Goal: Transaction & Acquisition: Purchase product/service

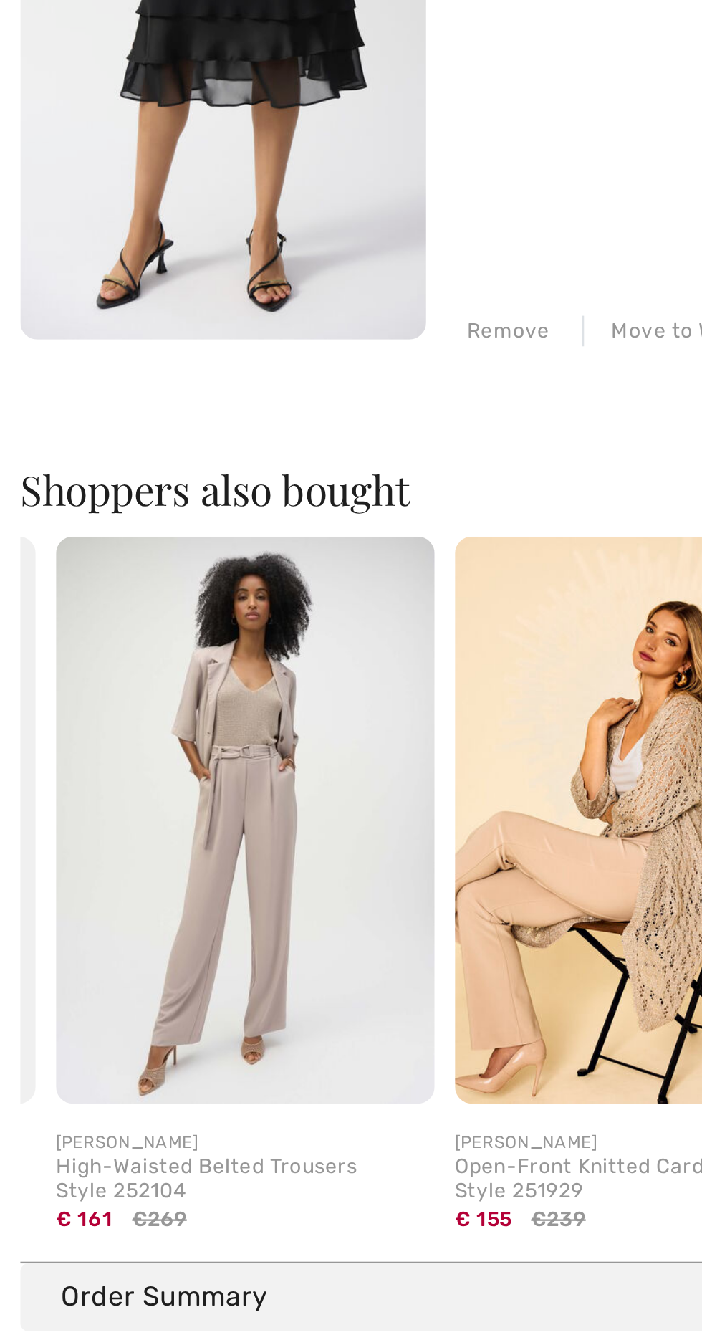
scroll to position [0, 322]
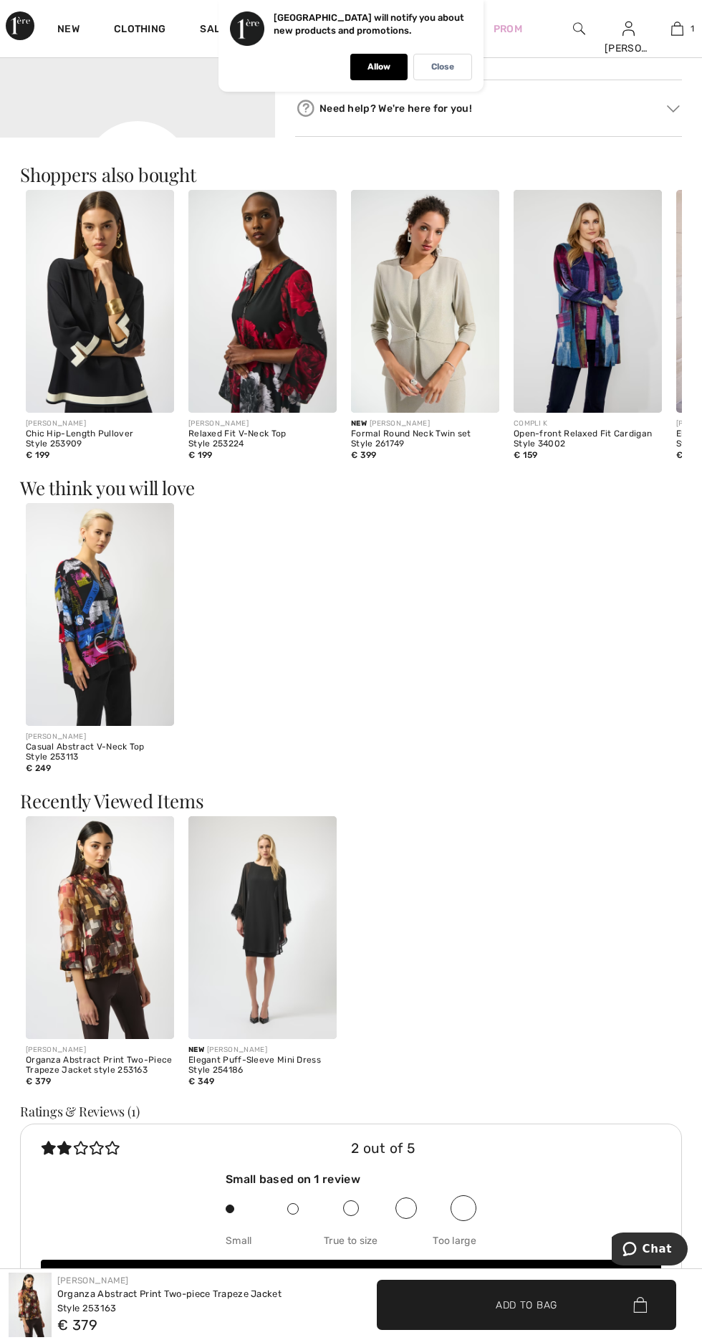
scroll to position [711, 0]
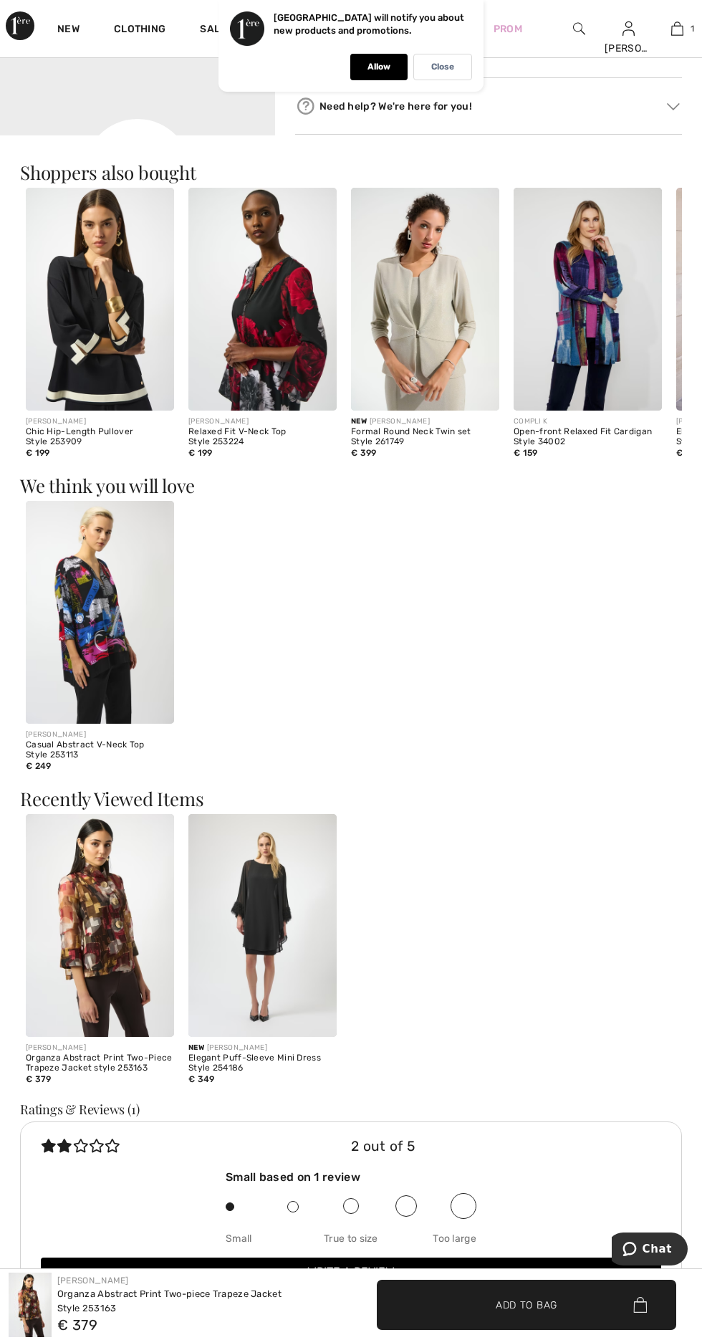
click at [265, 368] on img at bounding box center [262, 299] width 148 height 223
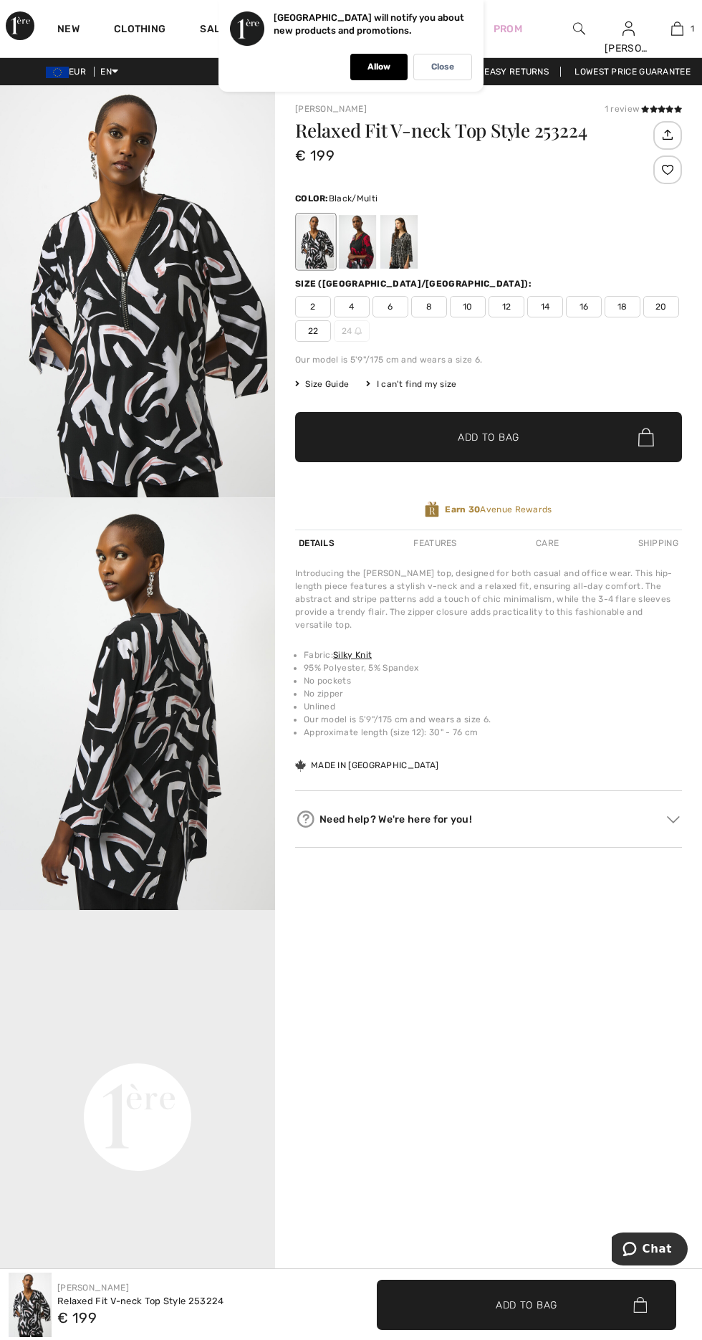
click at [347, 251] on div at bounding box center [357, 242] width 37 height 54
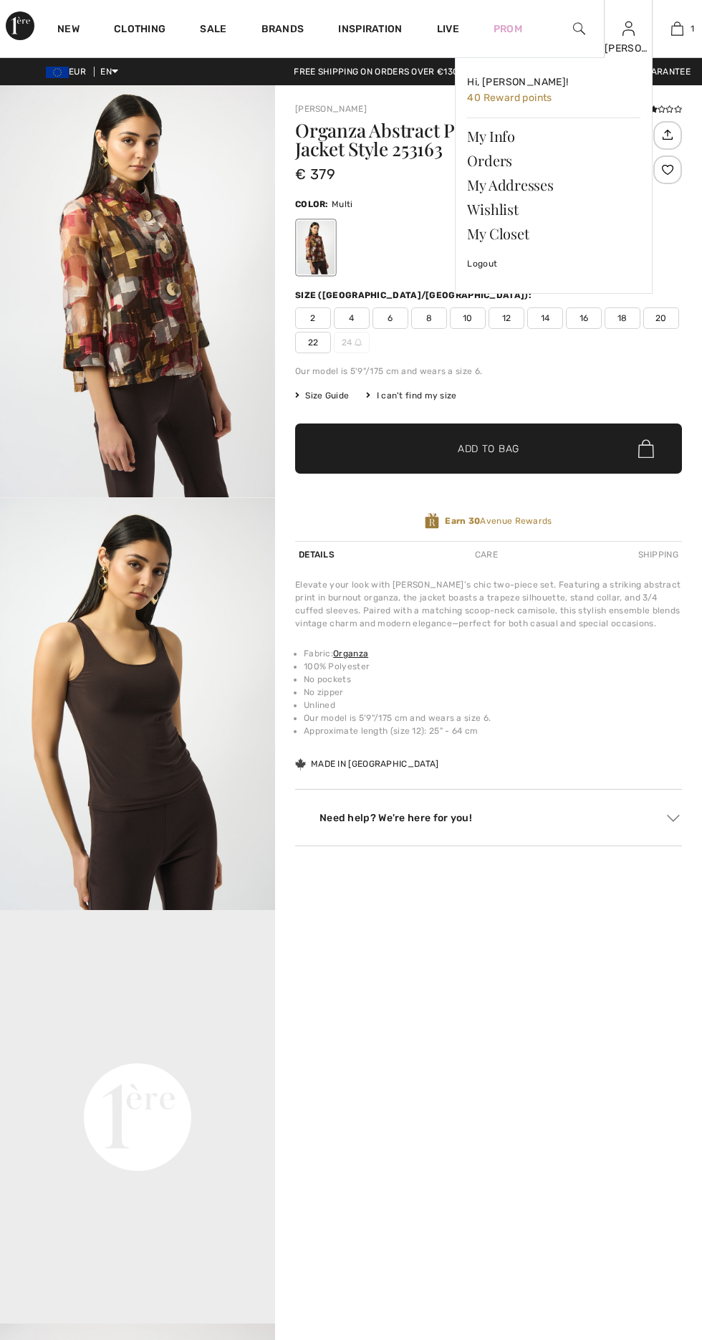
click at [625, 34] on img at bounding box center [629, 28] width 12 height 17
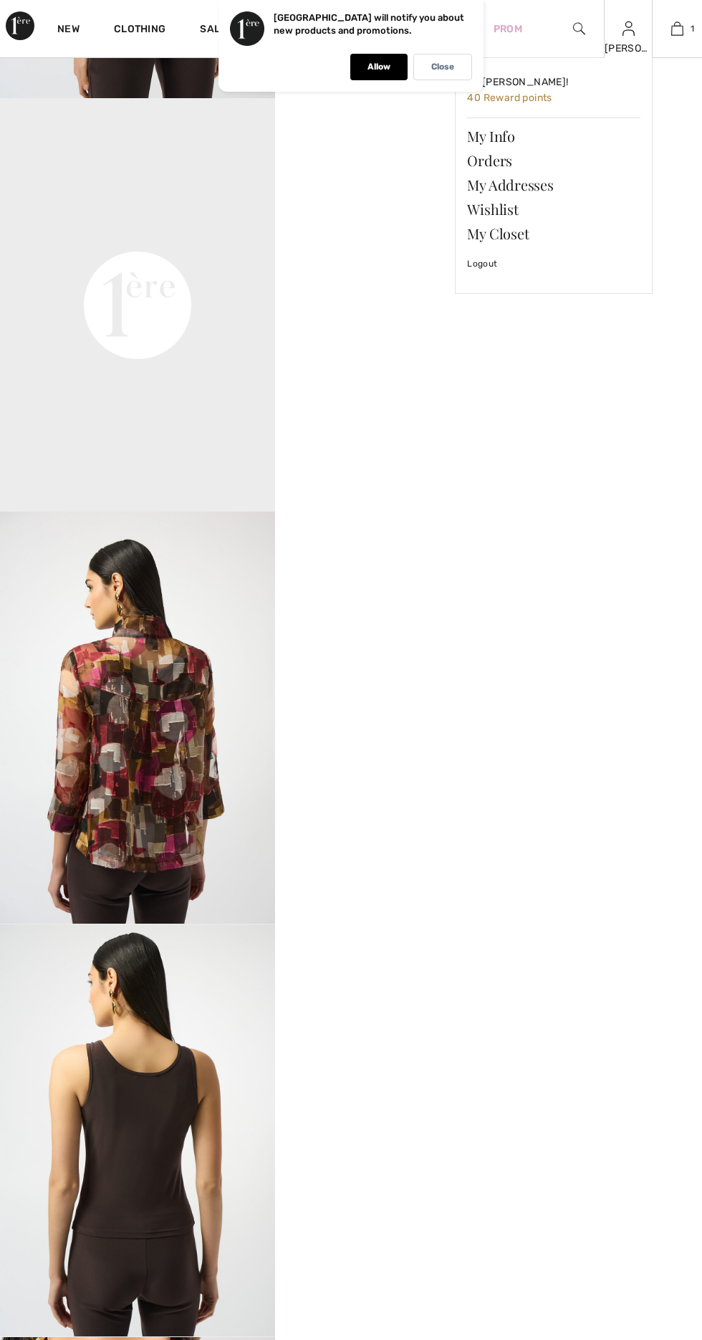
click at [629, 35] on img at bounding box center [629, 28] width 12 height 17
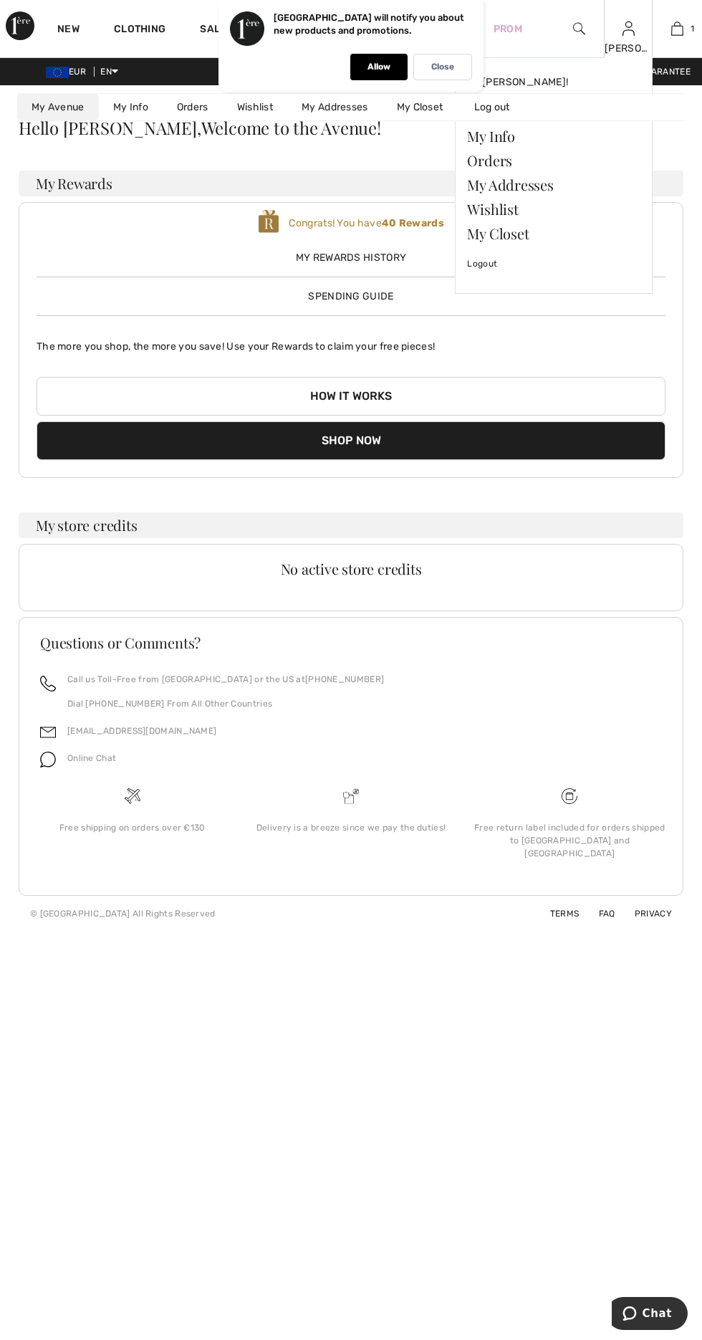
click at [626, 34] on img at bounding box center [629, 28] width 12 height 17
click at [629, 29] on img at bounding box center [629, 28] width 12 height 17
click at [629, 31] on img at bounding box center [629, 28] width 12 height 17
click at [629, 30] on img at bounding box center [629, 28] width 12 height 17
click at [628, 28] on img at bounding box center [629, 28] width 12 height 17
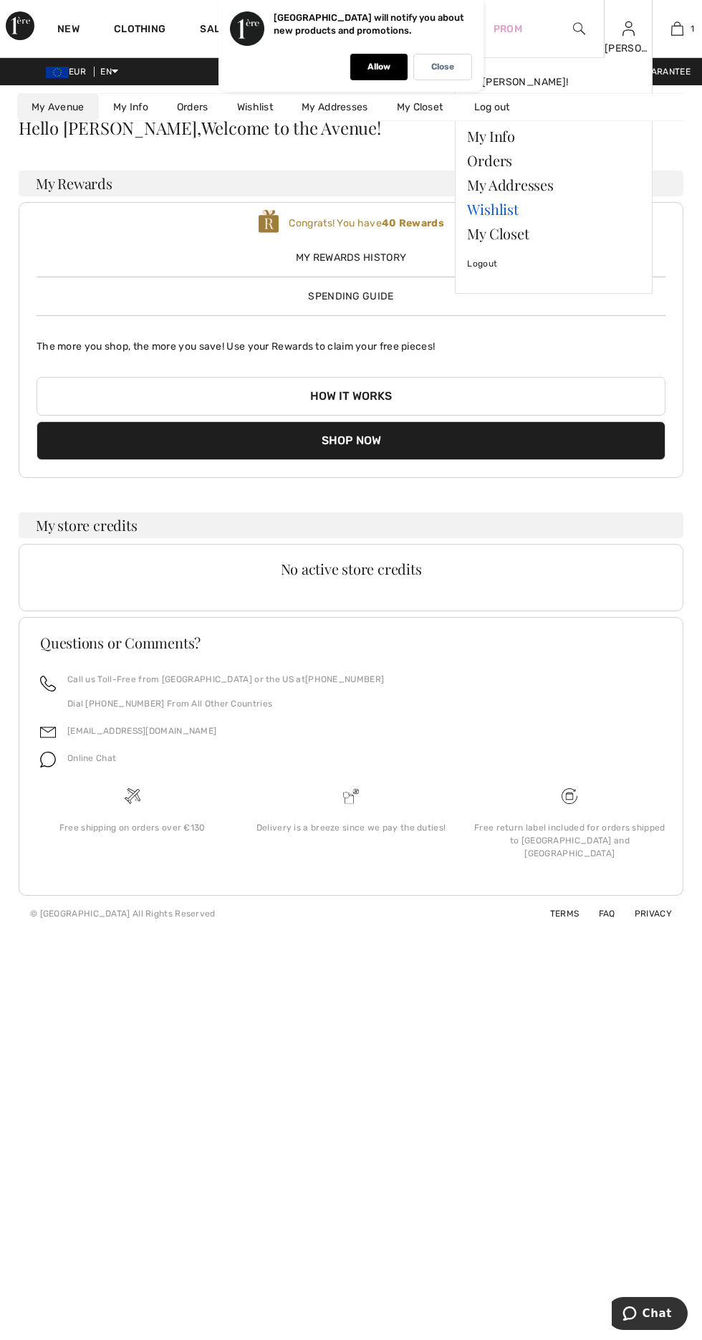
click at [515, 206] on link "Wishlist" at bounding box center [553, 209] width 173 height 24
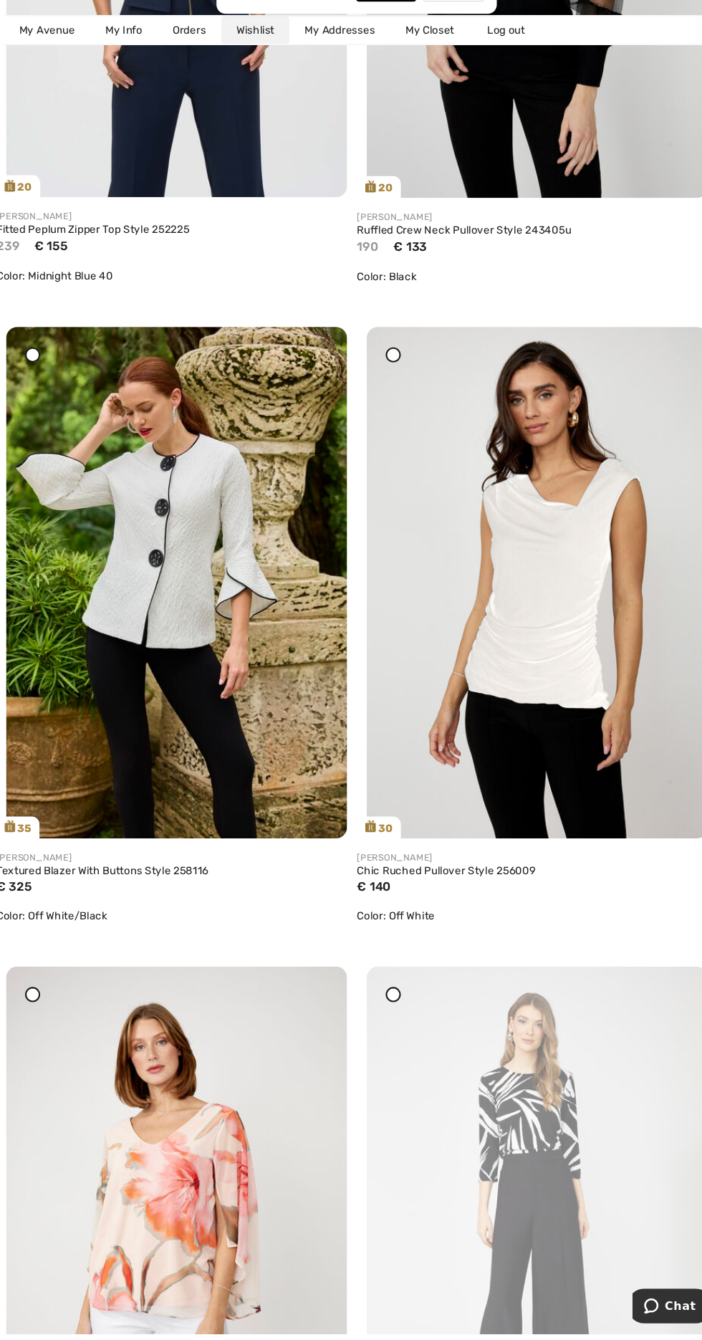
scroll to position [1712, 0]
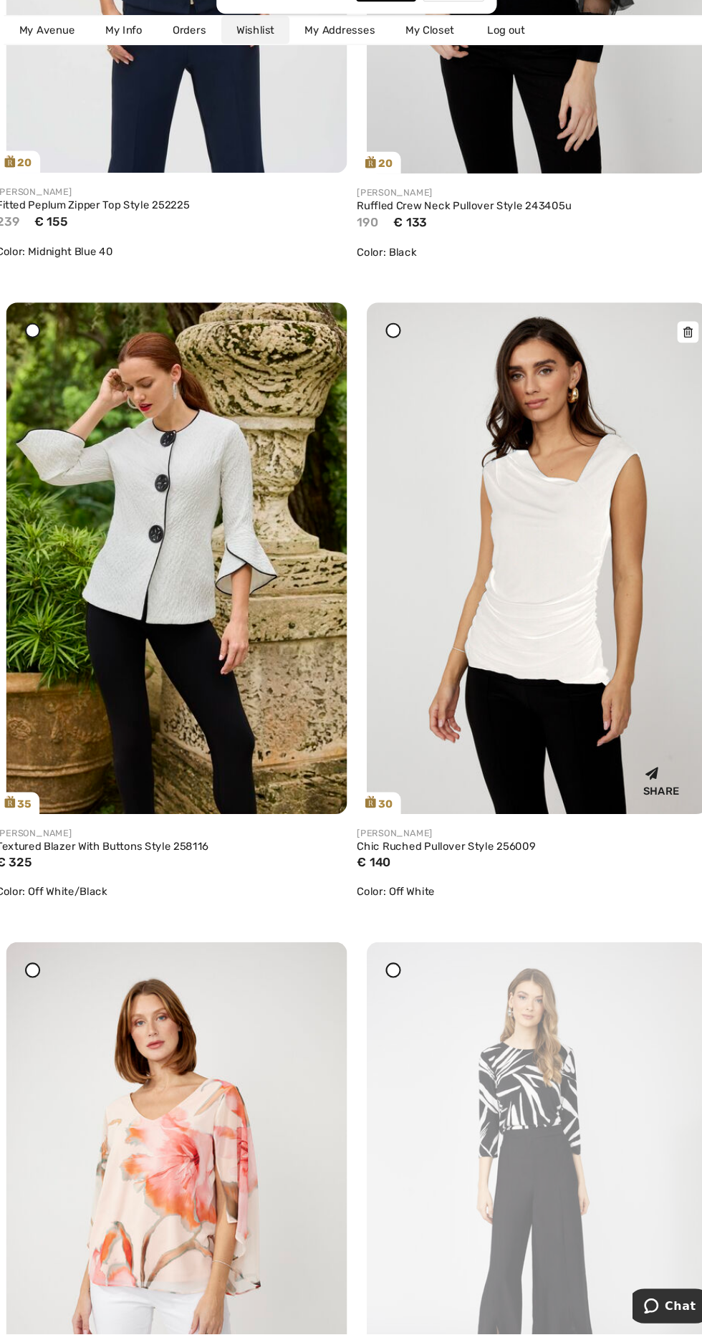
click at [534, 569] on img at bounding box center [521, 607] width 322 height 484
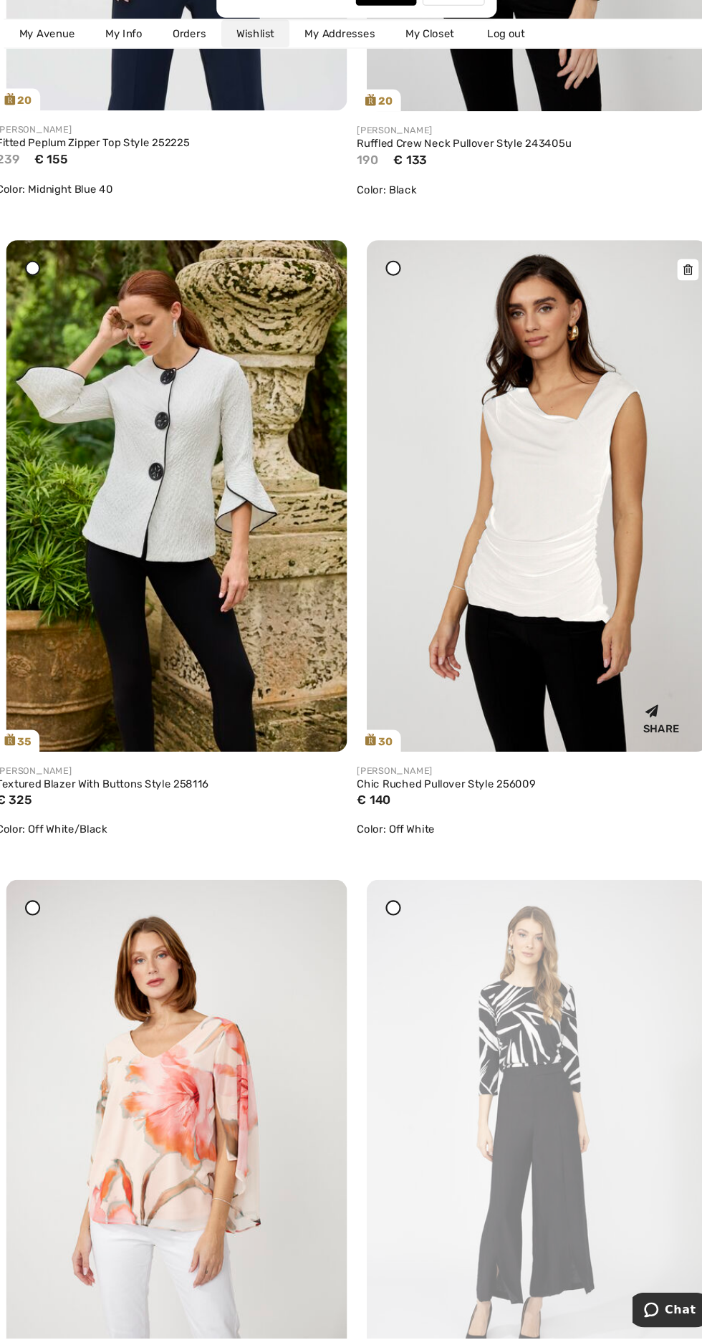
scroll to position [1819, 0]
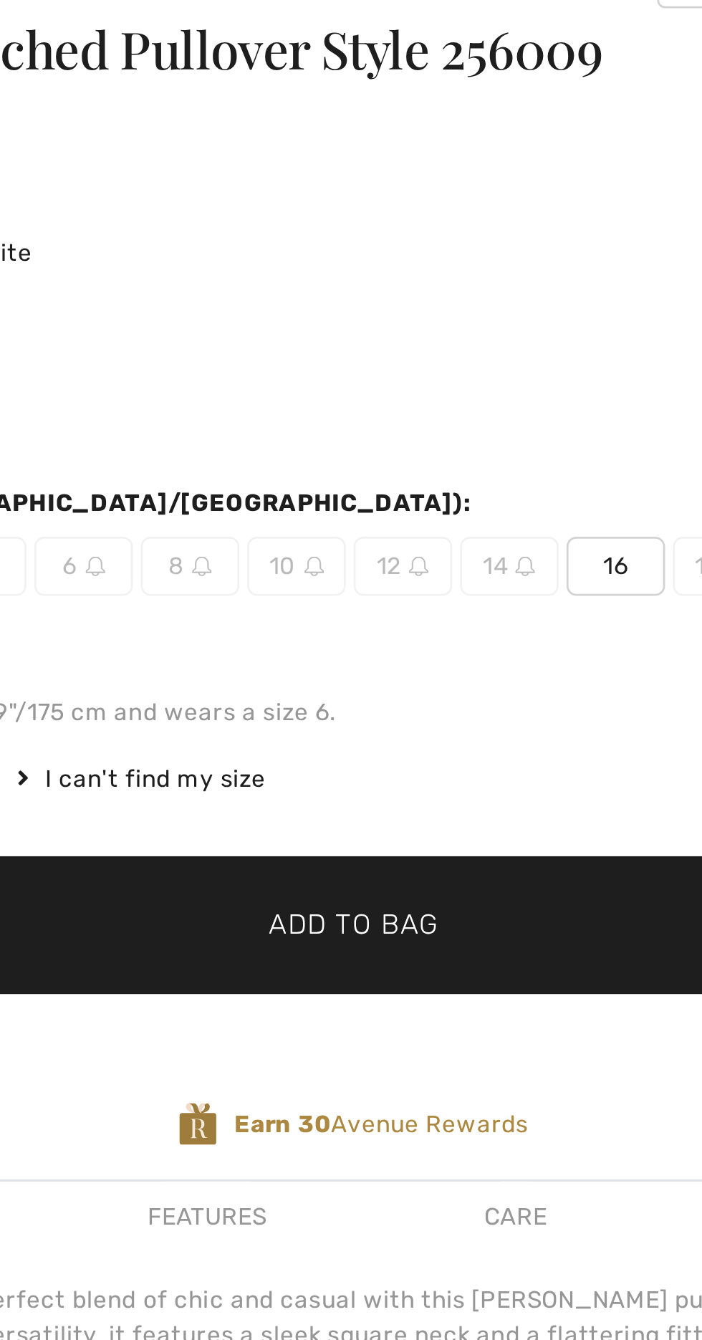
click at [584, 326] on span "16" at bounding box center [584, 324] width 36 height 21
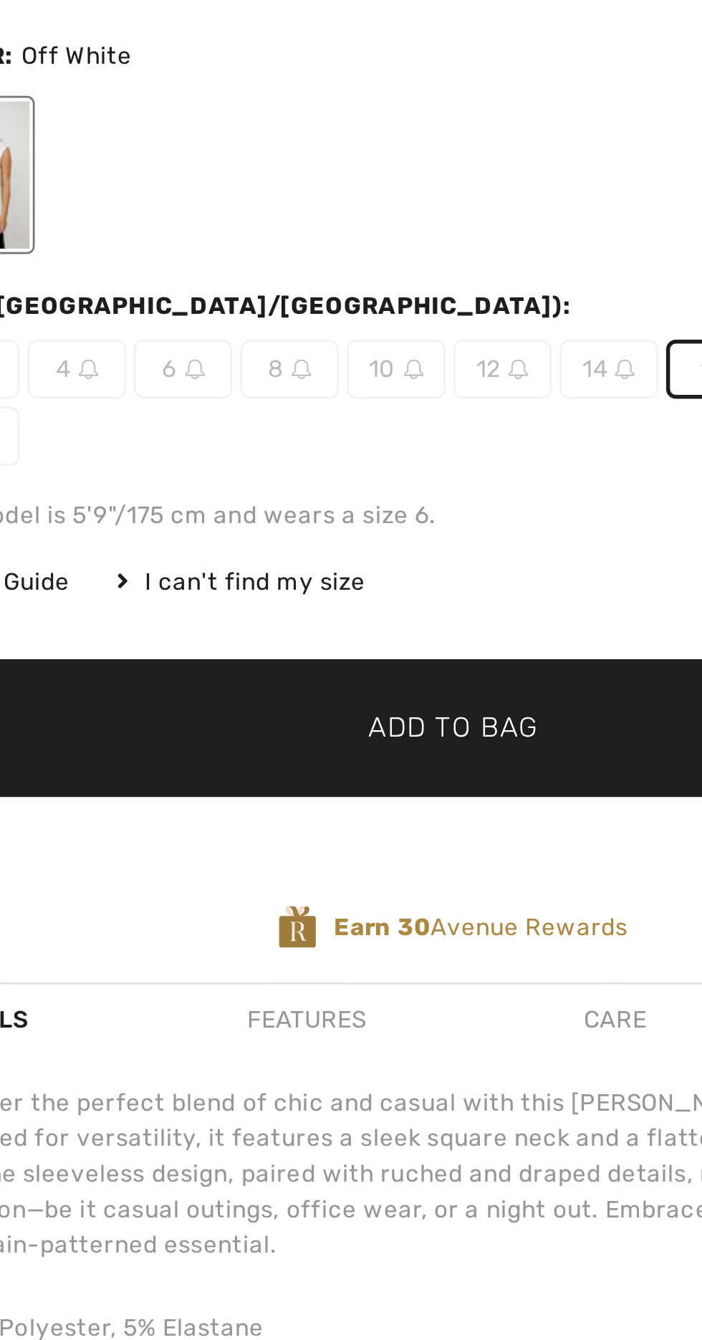
click at [501, 456] on span "Add to Bag" at bounding box center [489, 455] width 62 height 15
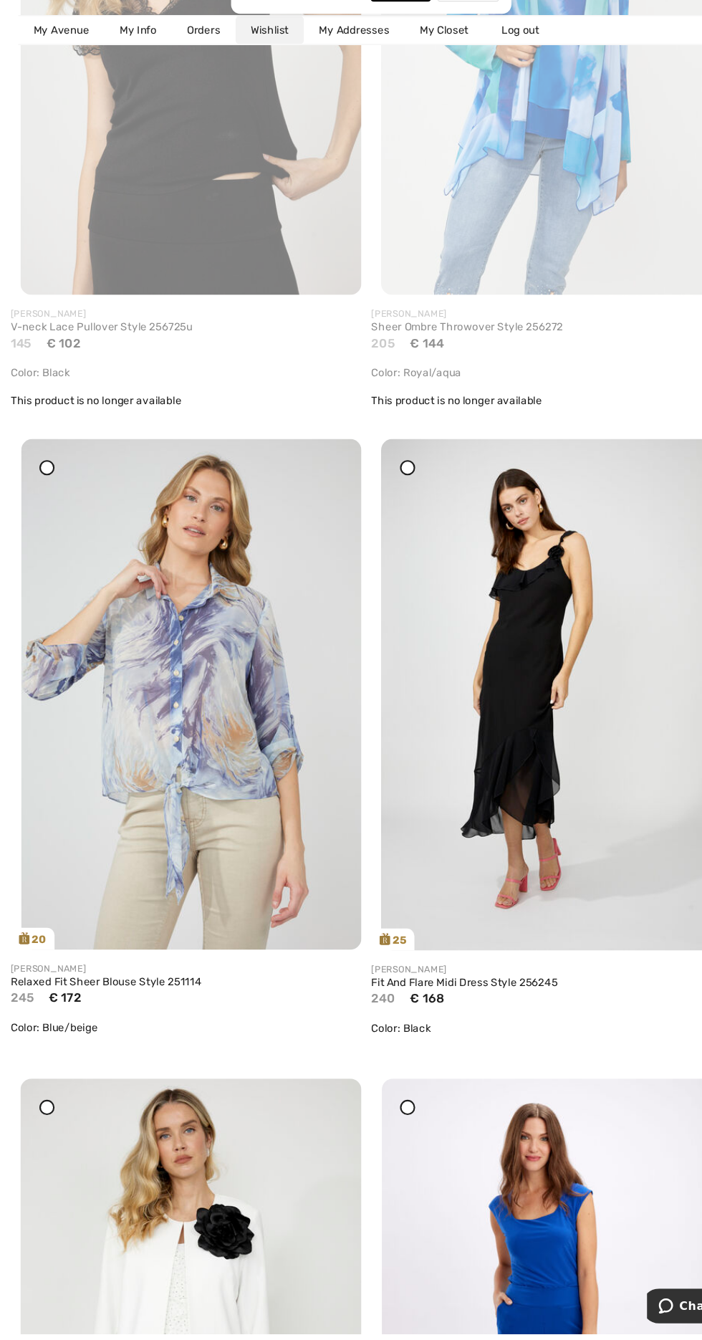
scroll to position [3429, 0]
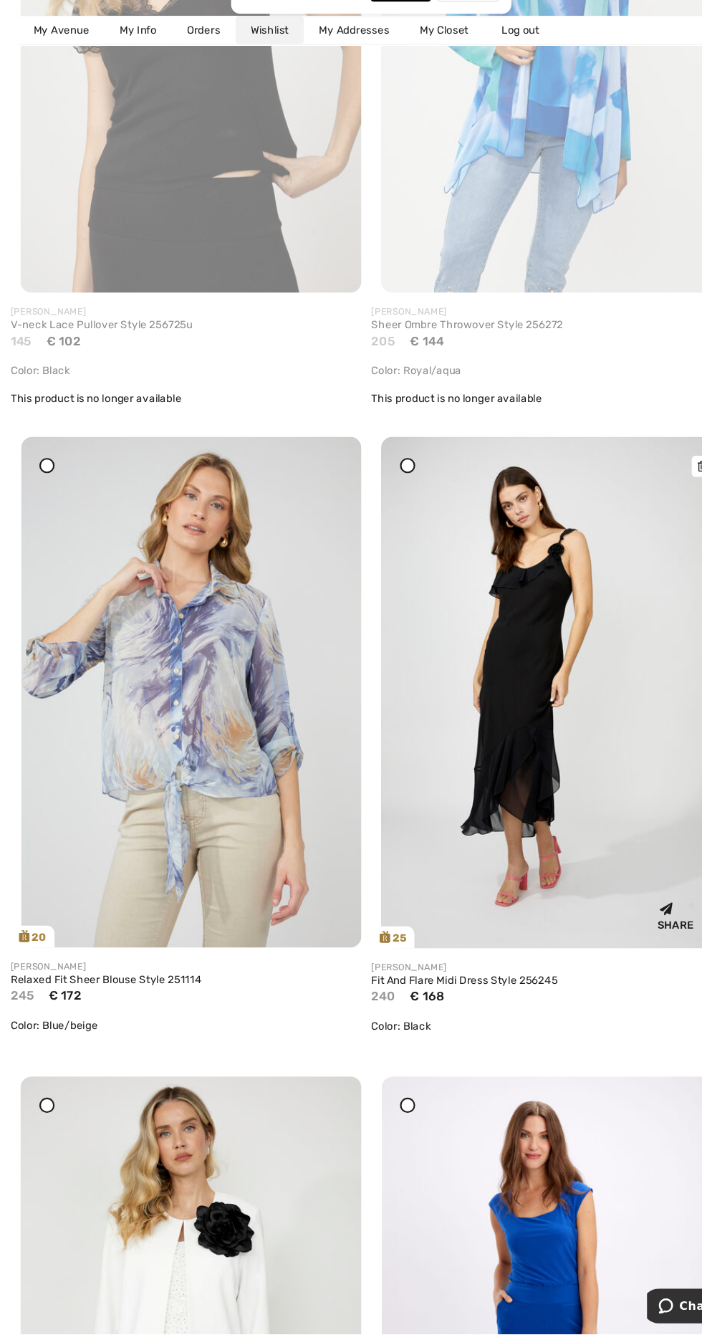
click at [503, 736] on img at bounding box center [521, 733] width 322 height 484
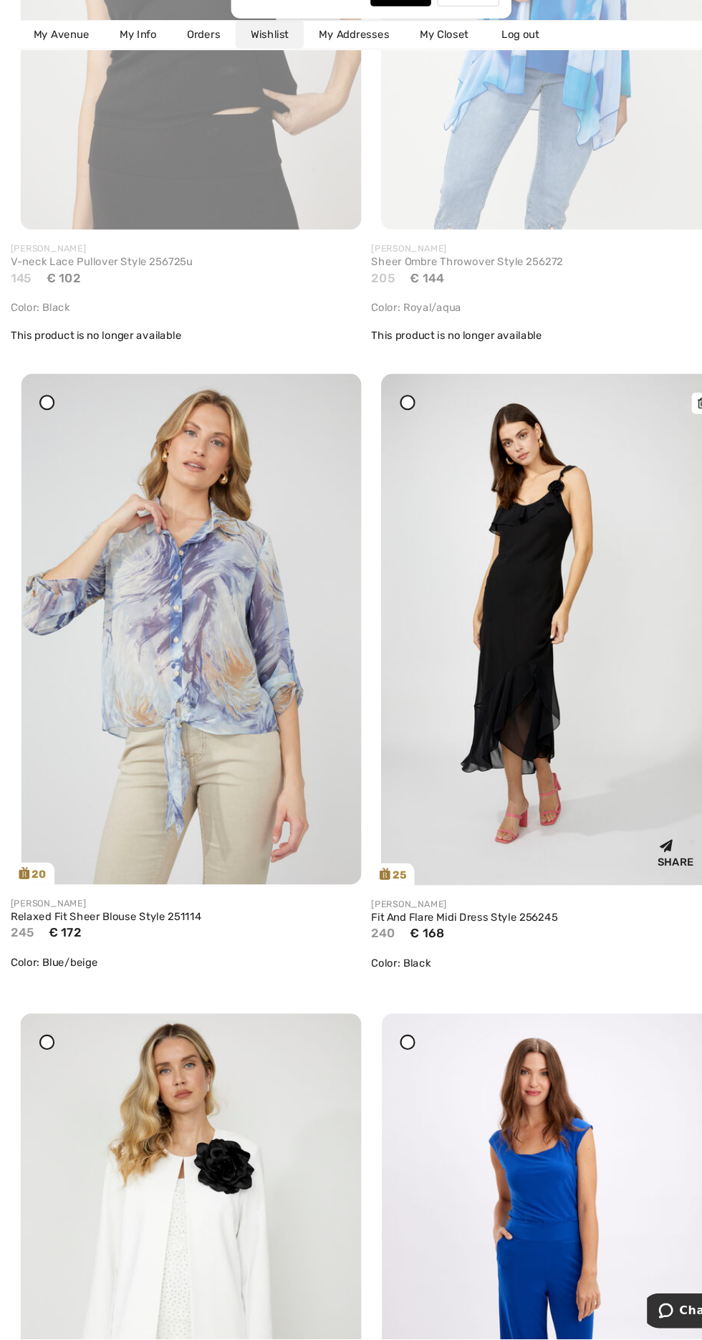
scroll to position [3535, 0]
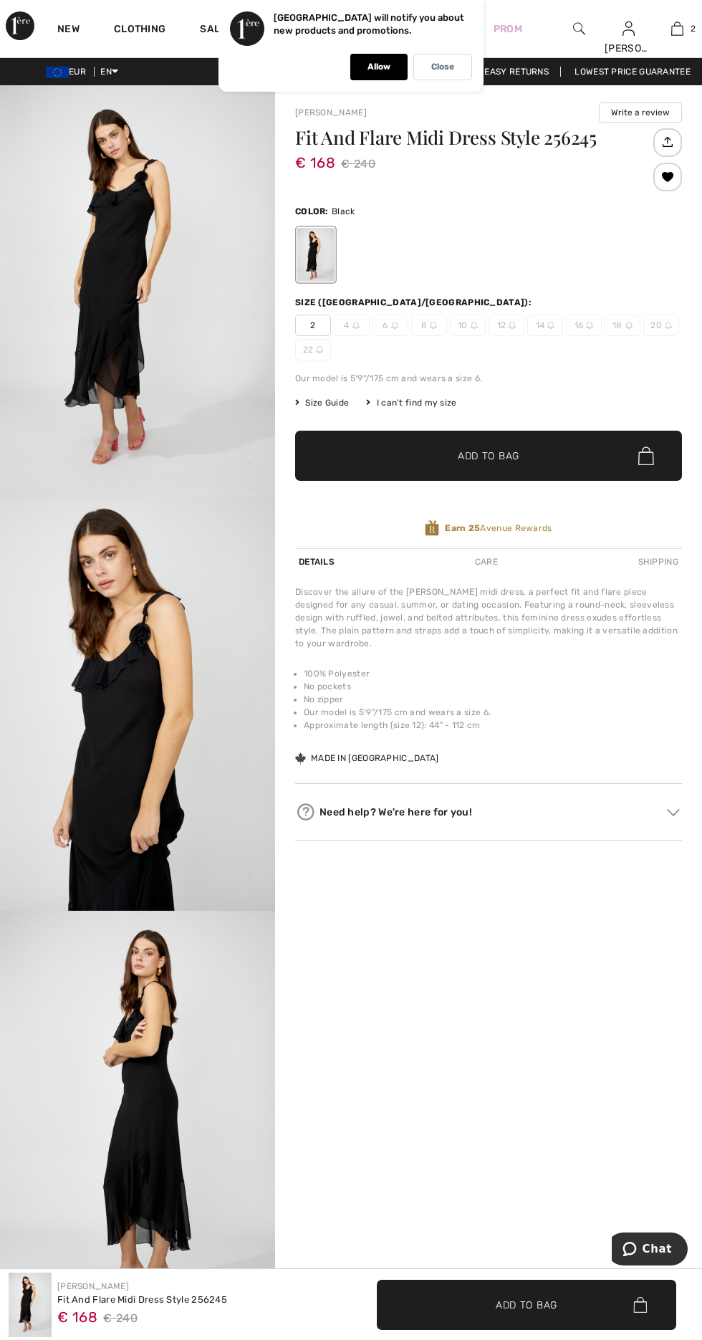
click at [562, 470] on span "✔ Added to Bag Add to Bag" at bounding box center [488, 456] width 387 height 50
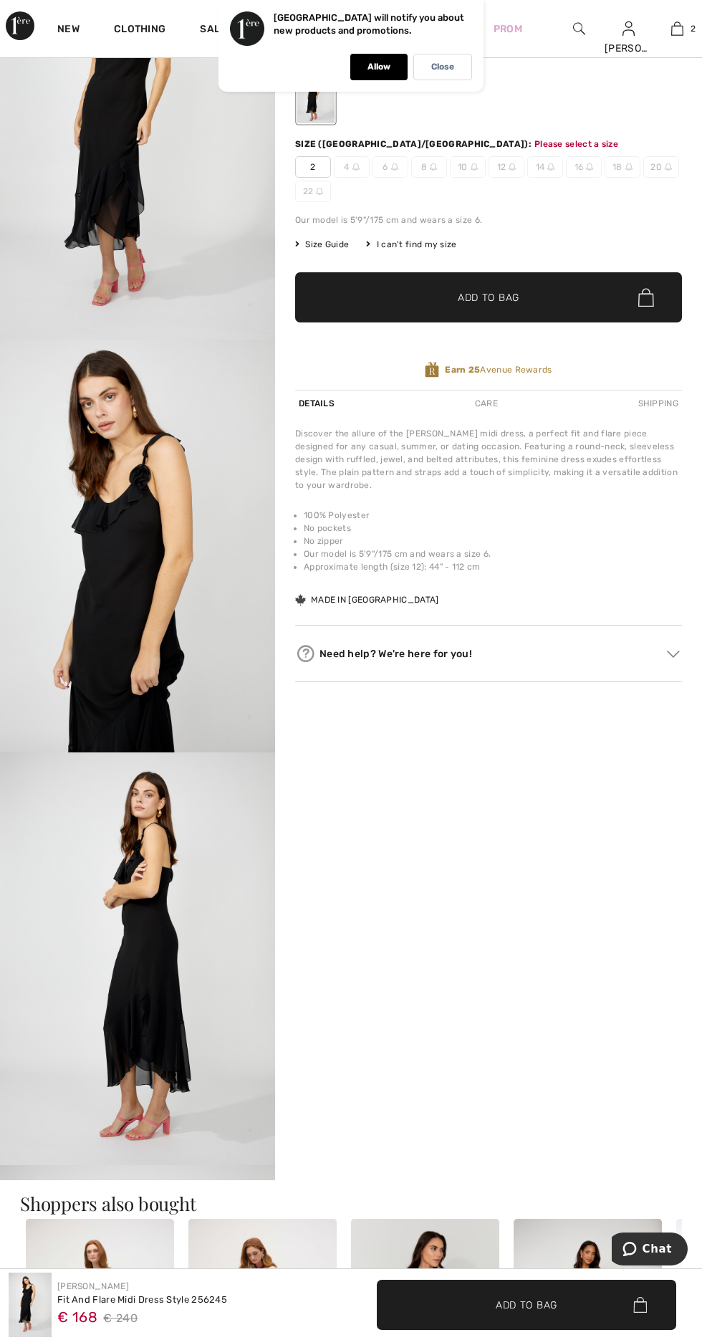
scroll to position [180, 0]
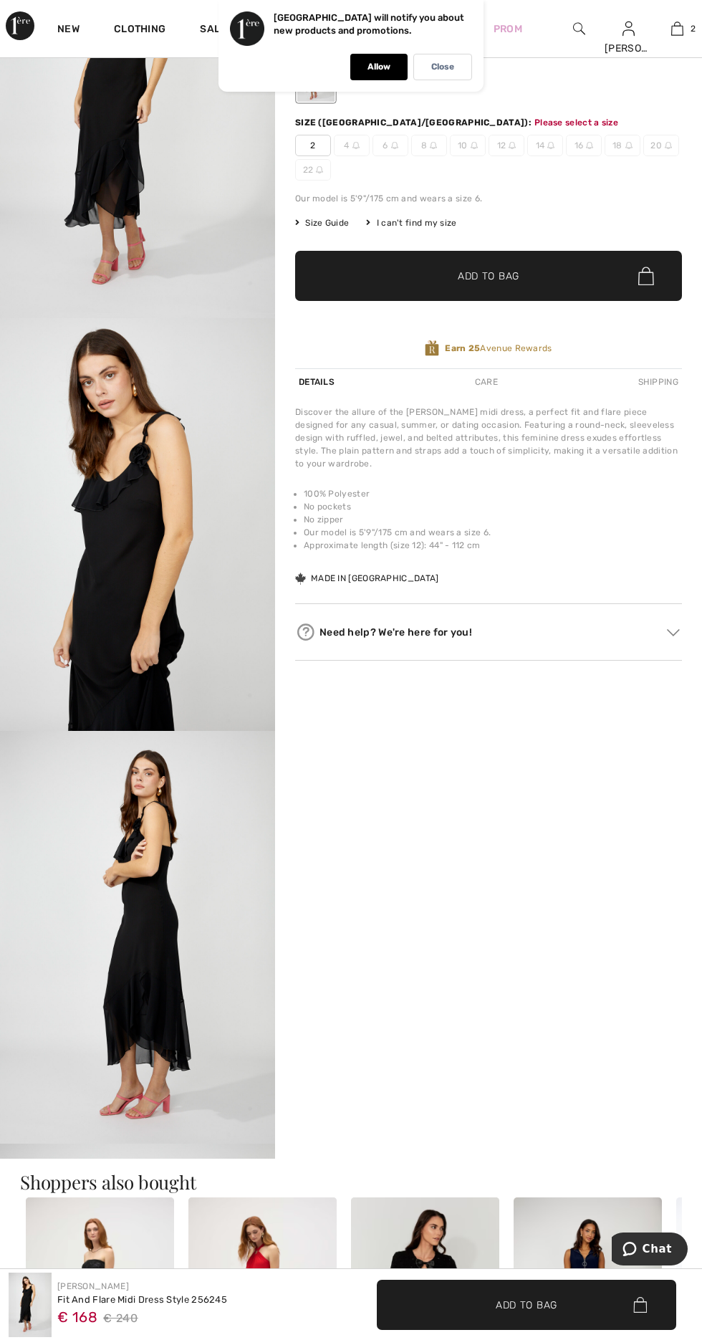
click at [532, 275] on span "✔ Added to Bag Add to Bag" at bounding box center [488, 276] width 387 height 50
click at [480, 1301] on span "✔ Added to Bag" at bounding box center [504, 1304] width 87 height 15
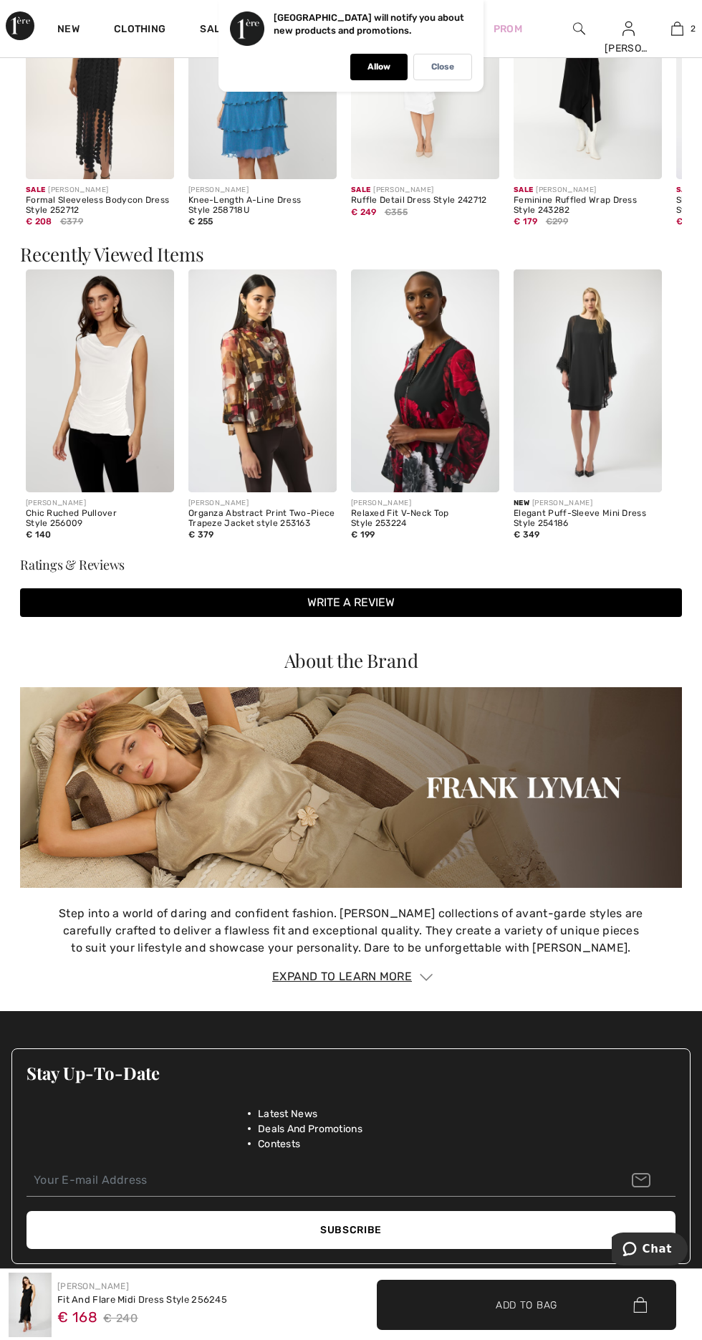
scroll to position [1249, 0]
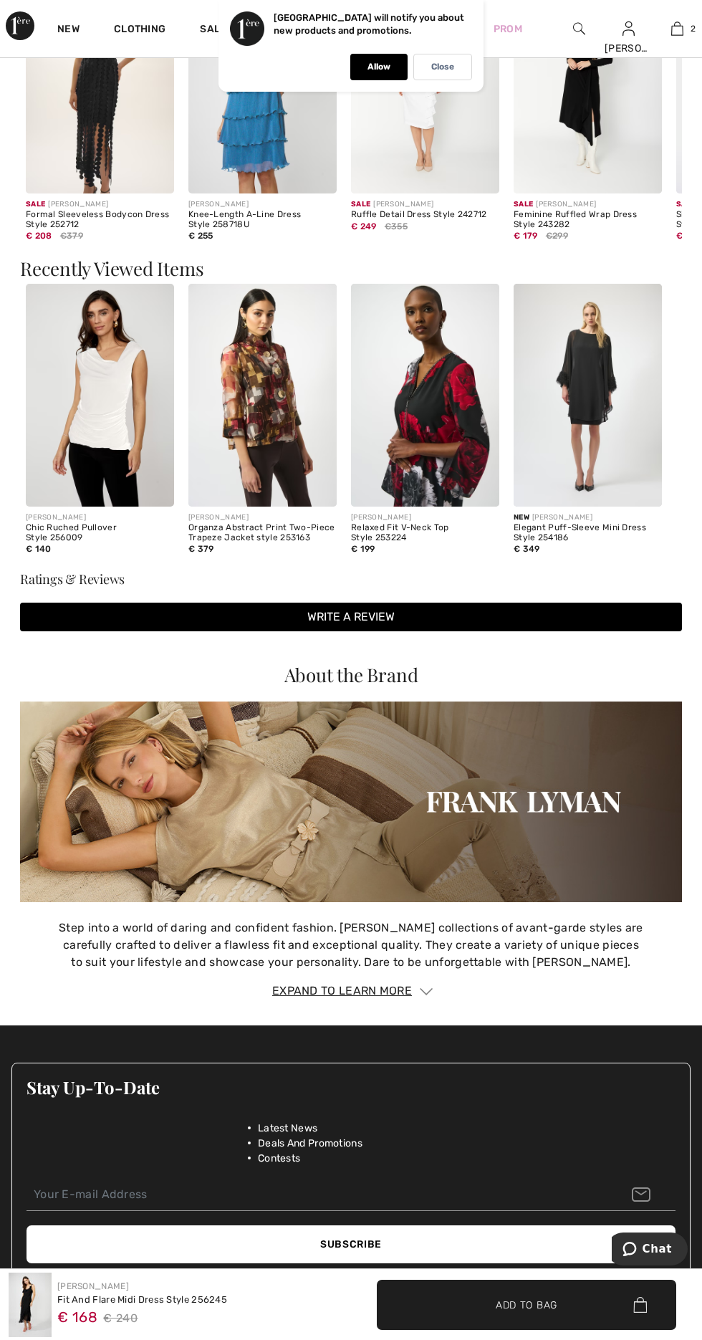
click at [519, 1320] on span "✔ Added to Bag Add to Bag" at bounding box center [526, 1304] width 299 height 50
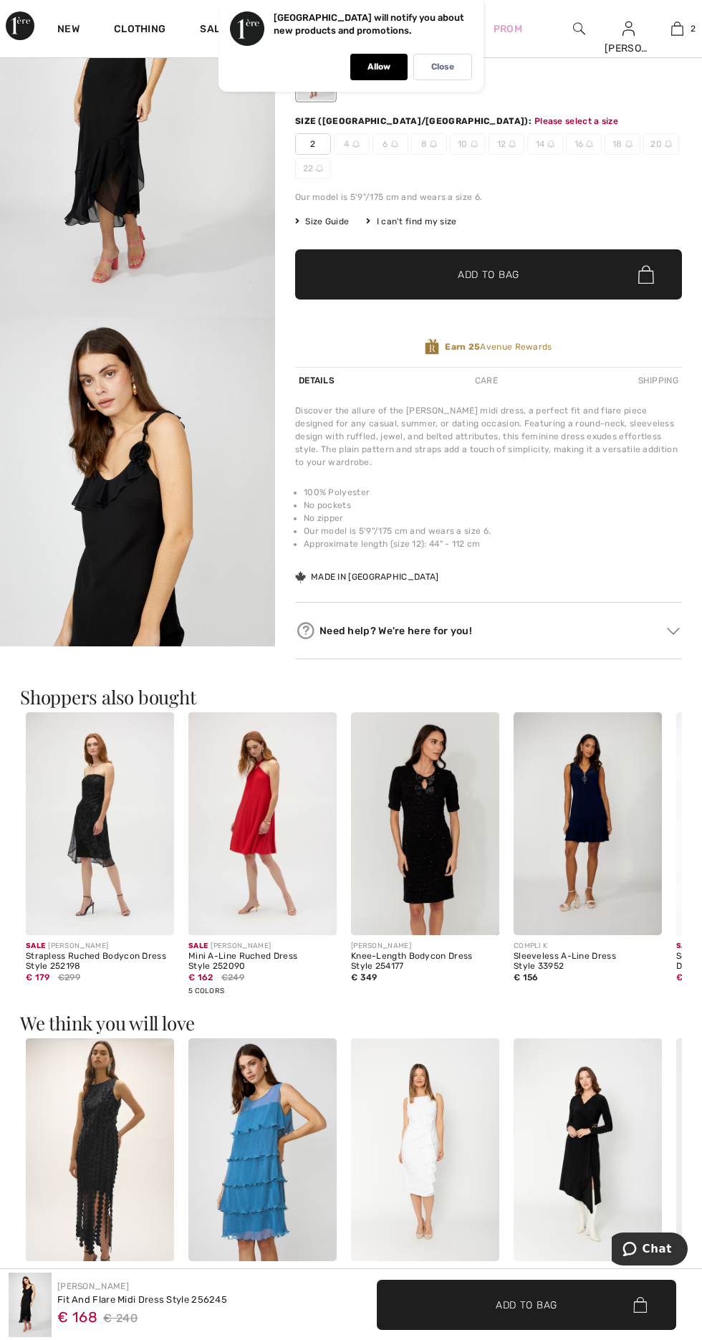
scroll to position [180, 0]
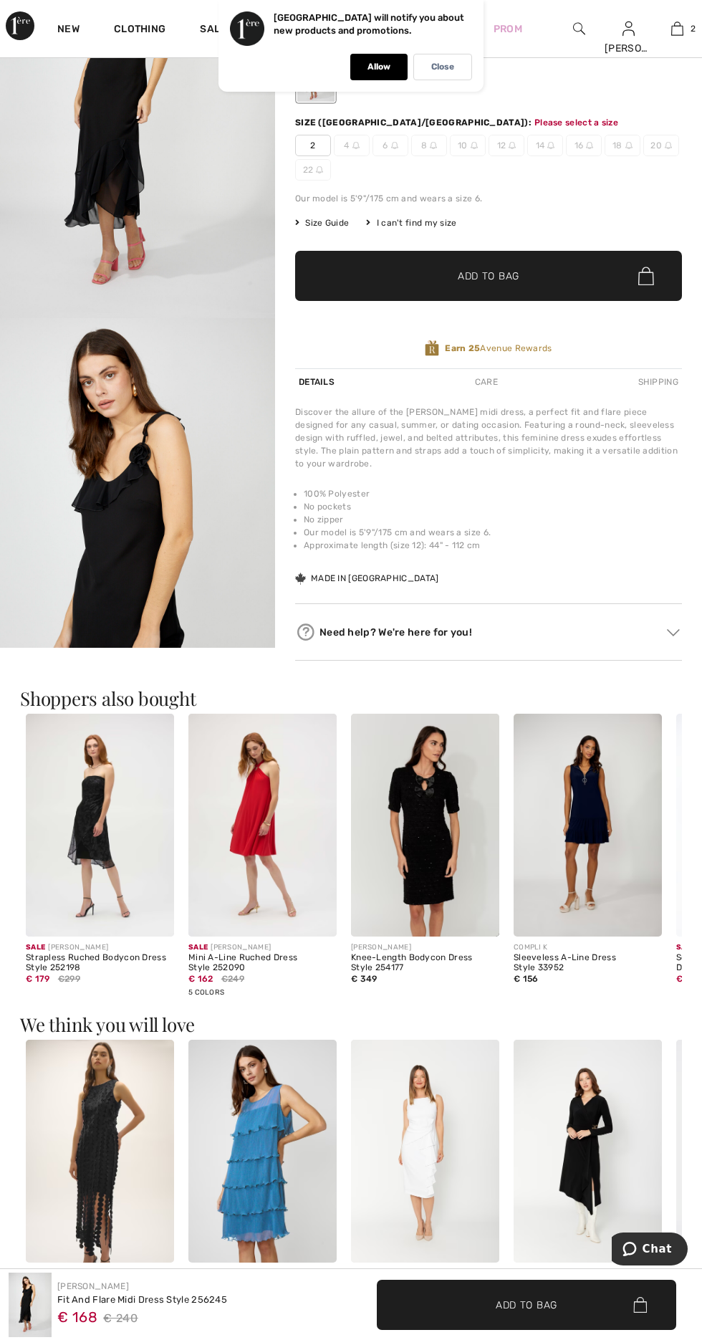
click at [567, 261] on span "✔ Added to Bag Add to Bag" at bounding box center [488, 276] width 387 height 50
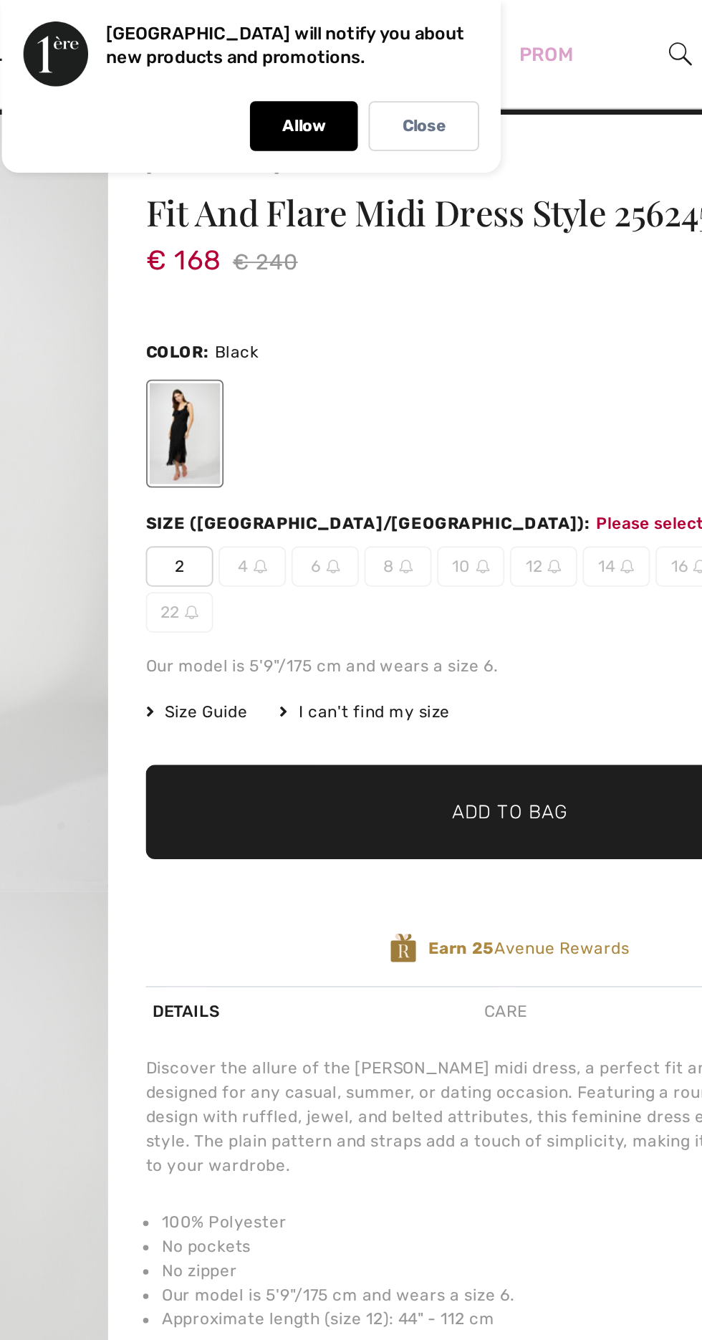
scroll to position [24, 0]
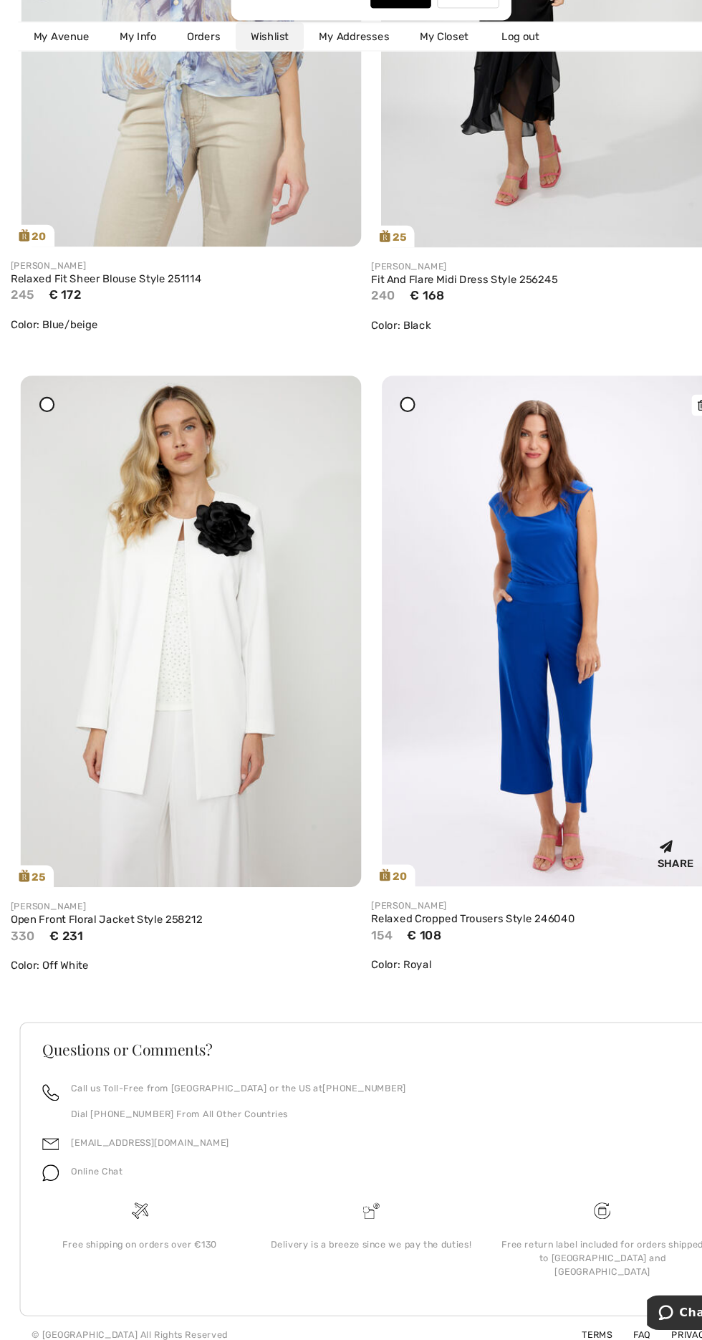
click at [539, 703] on img at bounding box center [522, 669] width 322 height 483
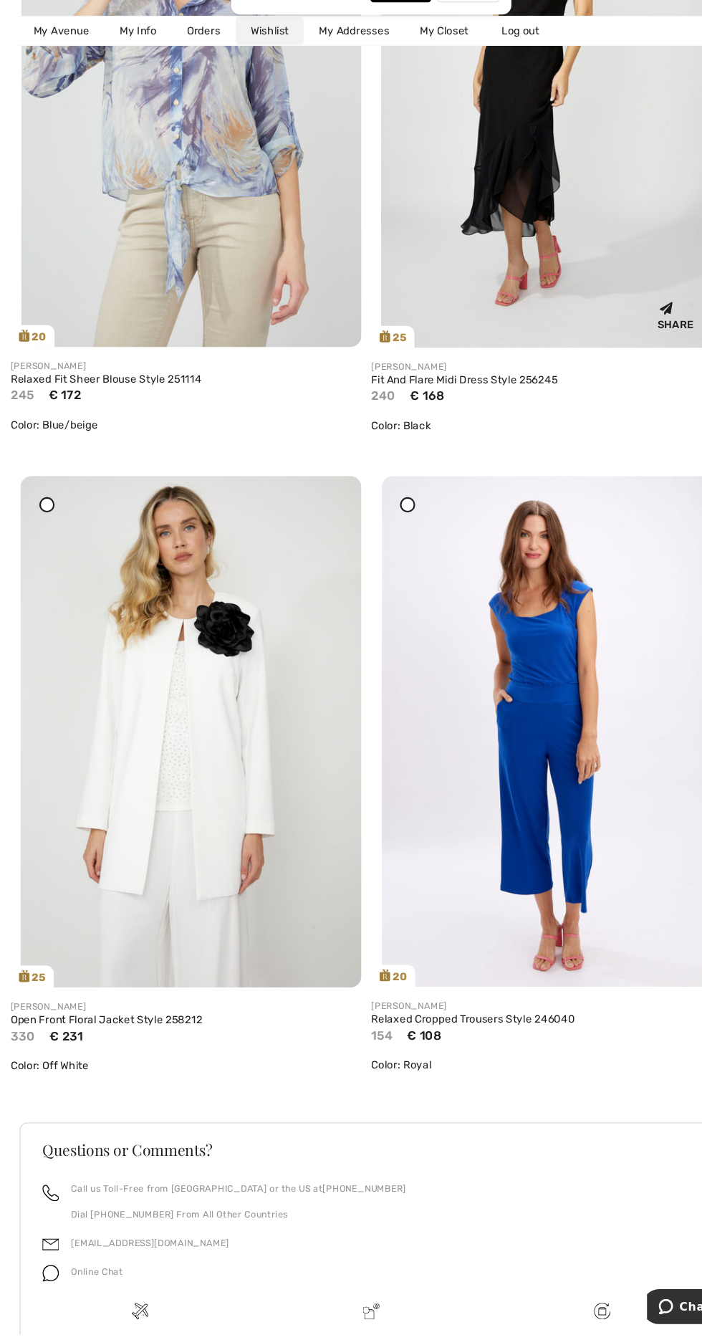
scroll to position [3997, 0]
